Goal: Task Accomplishment & Management: Manage account settings

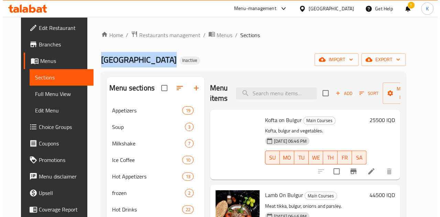
scroll to position [135, 0]
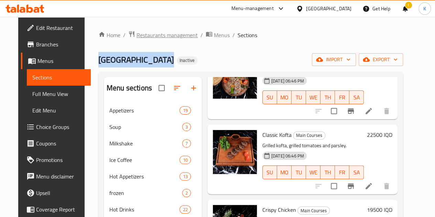
click at [144, 39] on span "Restaurants management" at bounding box center [167, 35] width 61 height 8
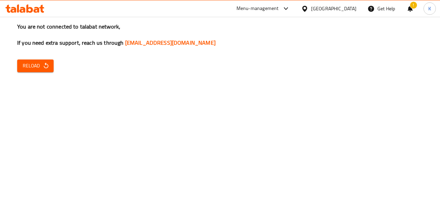
click at [31, 57] on div "You are not connected to talabat network, If you need extra support, reach us t…" at bounding box center [220, 108] width 440 height 217
click at [29, 68] on span "Reload" at bounding box center [35, 66] width 25 height 9
click at [40, 67] on span "Reload" at bounding box center [35, 66] width 25 height 9
click at [33, 62] on span "Reload" at bounding box center [35, 66] width 25 height 9
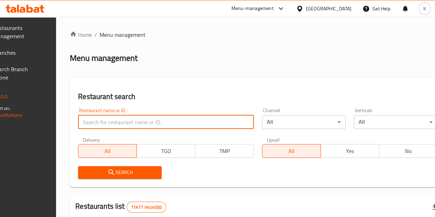
click at [124, 122] on input "search" at bounding box center [166, 122] width 176 height 14
type input "bllya"
click button "Search" at bounding box center [120, 172] width 84 height 13
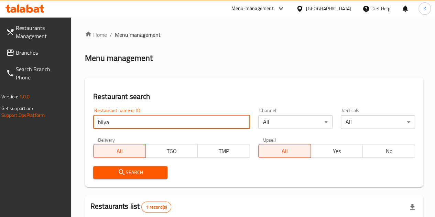
click at [124, 122] on input "bllya" at bounding box center [171, 122] width 157 height 14
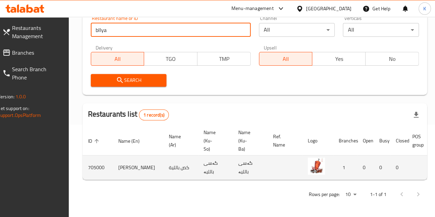
scroll to position [0, 68]
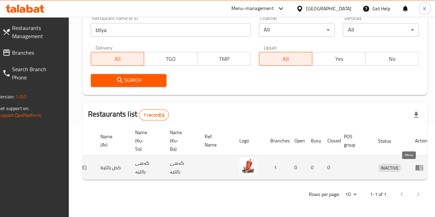
click at [415, 163] on link "enhanced table" at bounding box center [421, 167] width 13 height 8
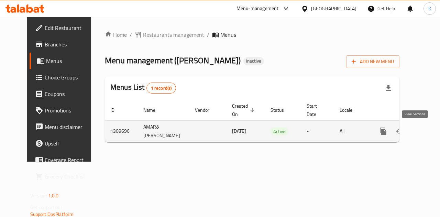
click at [429, 132] on icon "enhanced table" at bounding box center [433, 131] width 8 height 8
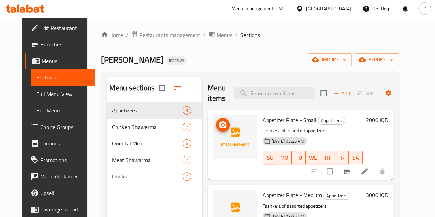
scroll to position [36, 0]
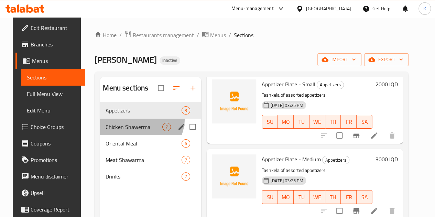
click at [132, 129] on div "Chicken Shawerma 7" at bounding box center [150, 127] width 101 height 17
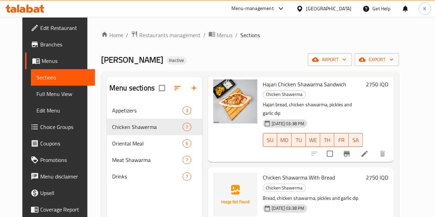
click at [107, 58] on span "[PERSON_NAME]" at bounding box center [132, 59] width 62 height 15
copy span "[PERSON_NAME]"
